Goal: Task Accomplishment & Management: Use online tool/utility

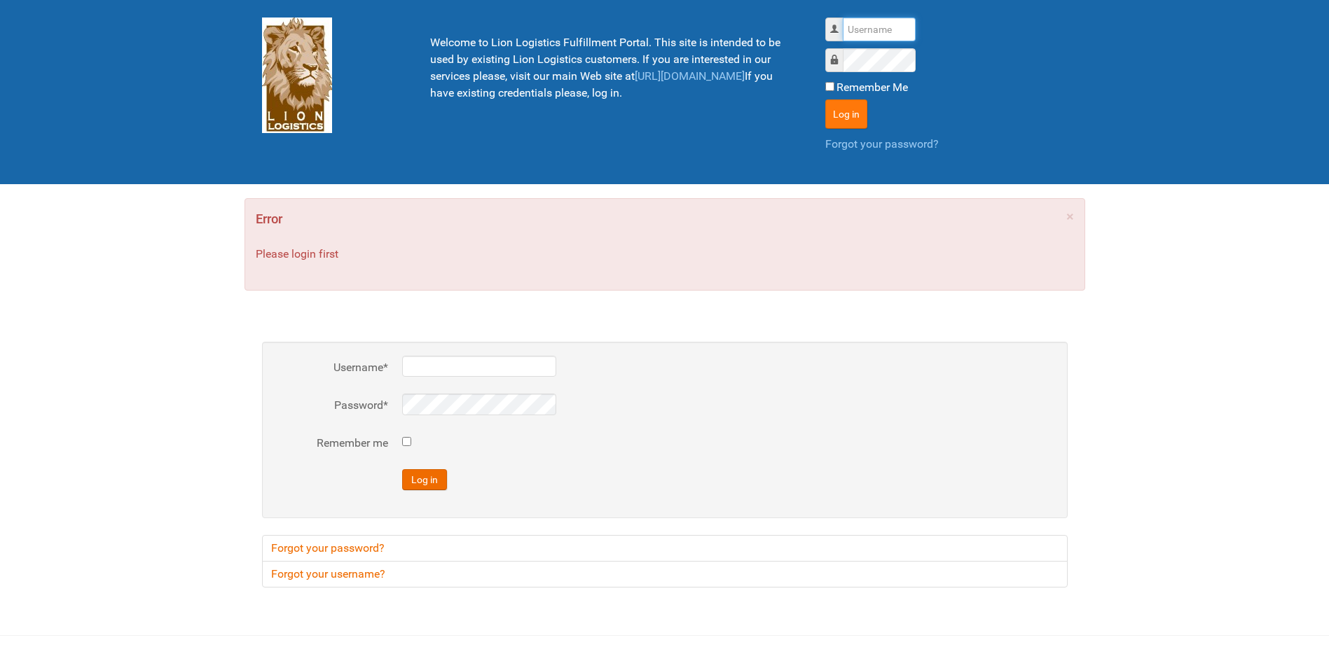
type input "Lion"
click at [848, 111] on button "Log in" at bounding box center [846, 113] width 42 height 29
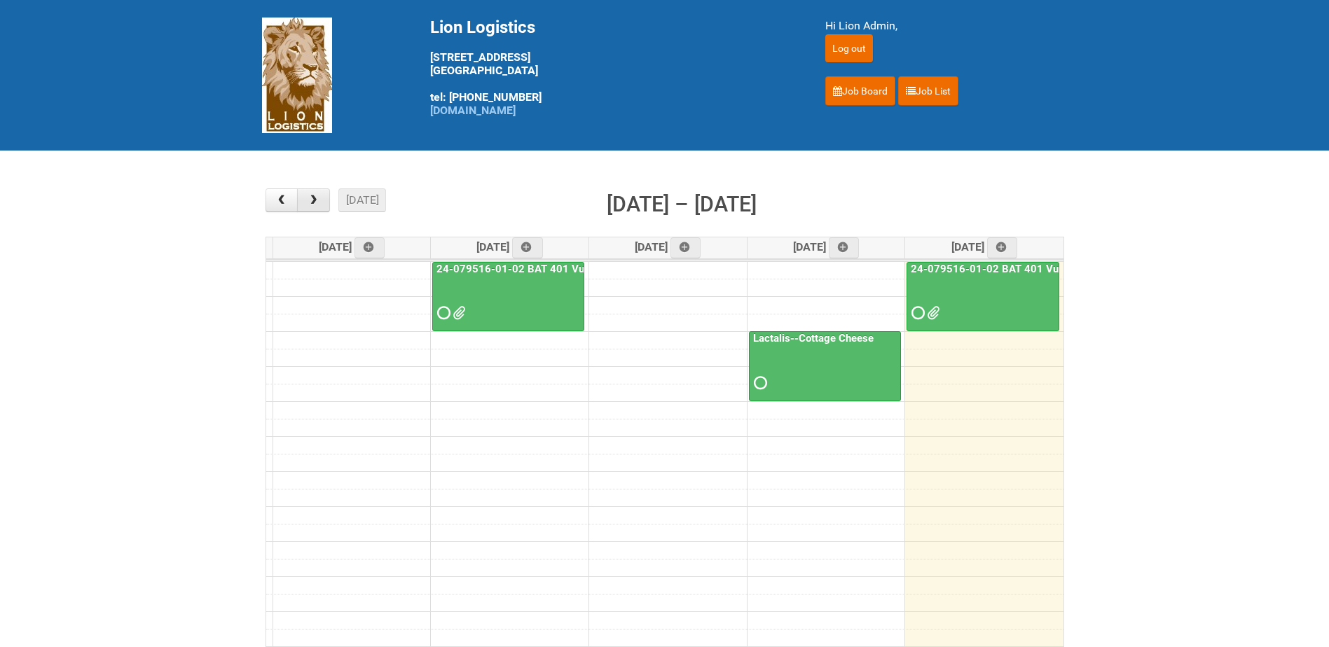
click at [311, 210] on button "button" at bounding box center [313, 200] width 33 height 24
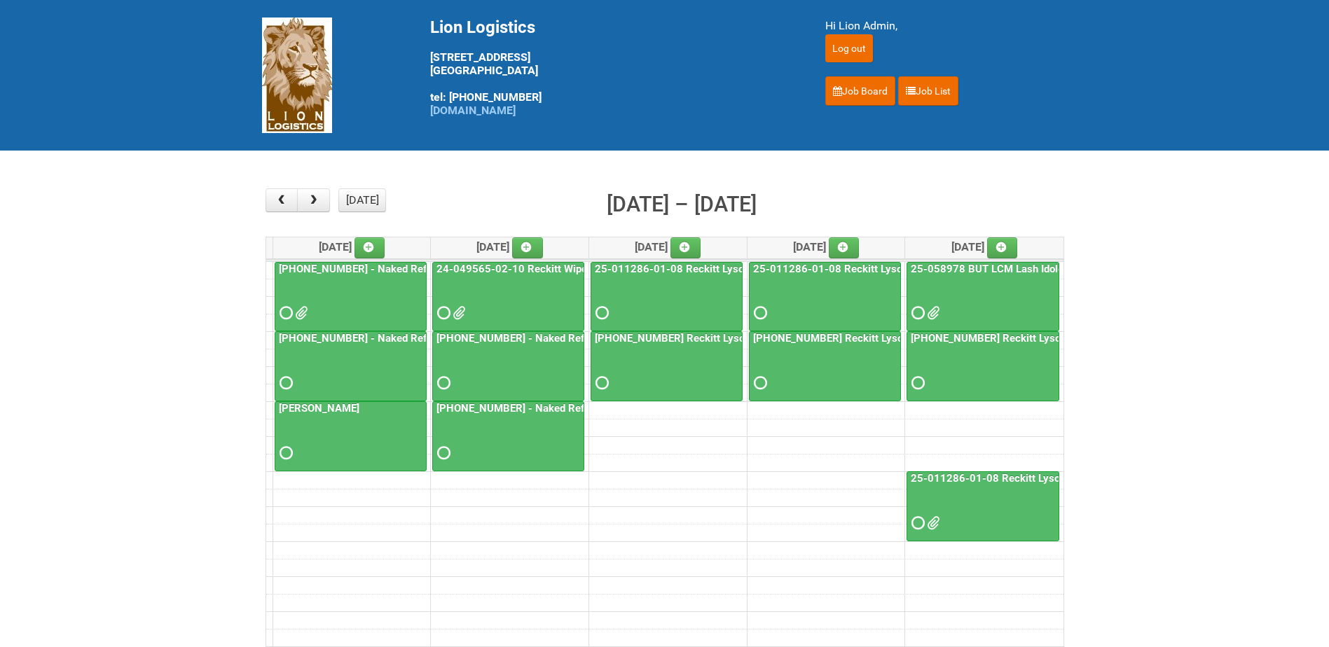
click at [384, 271] on link "[PHONE_NUMBER] - Naked Reformulation Mailing 1" at bounding box center [401, 269] width 250 height 13
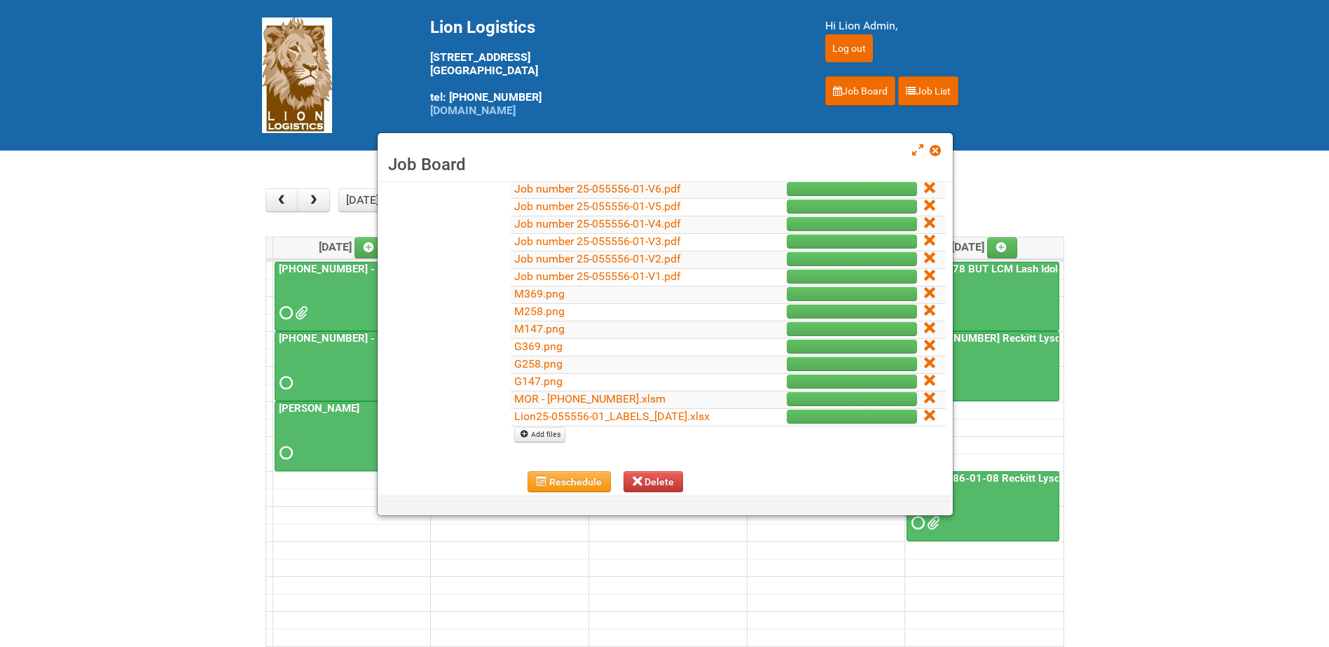
scroll to position [280, 0]
click at [610, 393] on link "MOR - [PHONE_NUMBER].xlsm" at bounding box center [589, 397] width 151 height 13
click at [941, 151] on div "Job Board" at bounding box center [665, 157] width 575 height 49
click at [937, 160] on link at bounding box center [936, 152] width 13 height 17
